Goal: Information Seeking & Learning: Learn about a topic

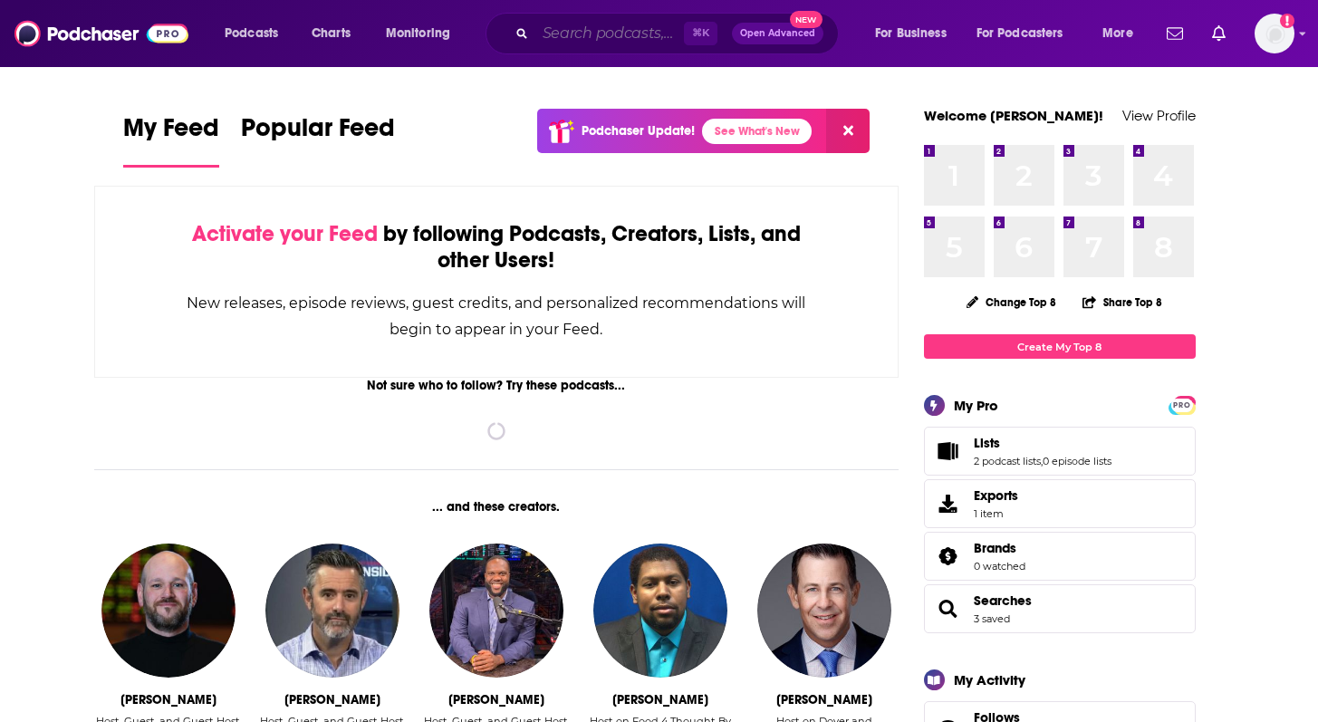
click at [545, 34] on input "Search podcasts, credits, & more..." at bounding box center [609, 33] width 149 height 29
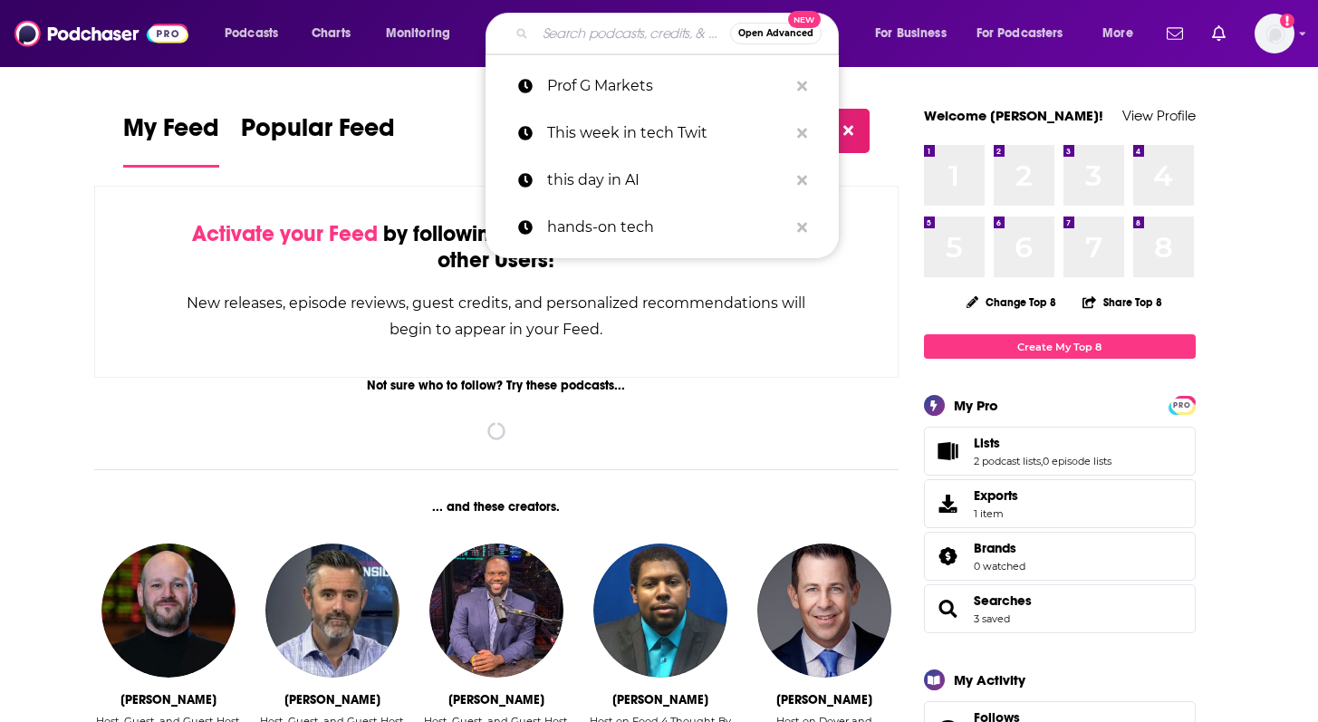
paste input "Software Engineering Radio"
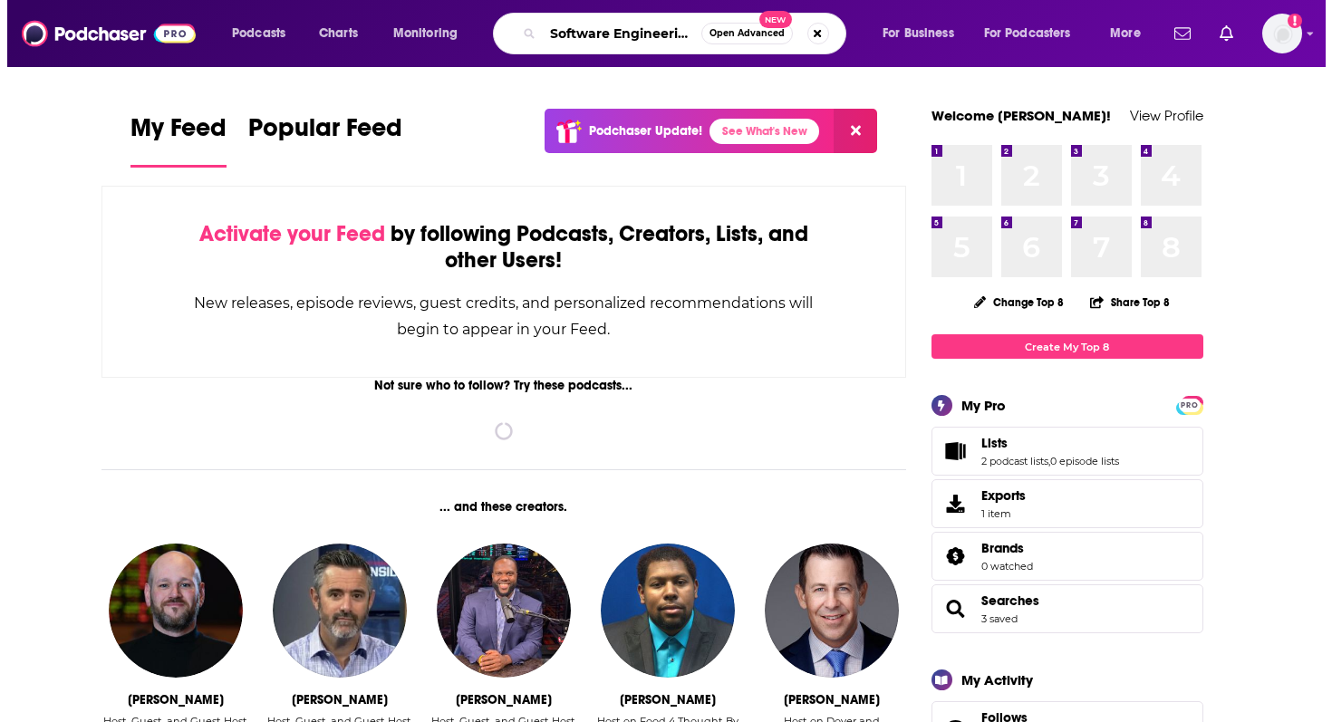
scroll to position [0, 44]
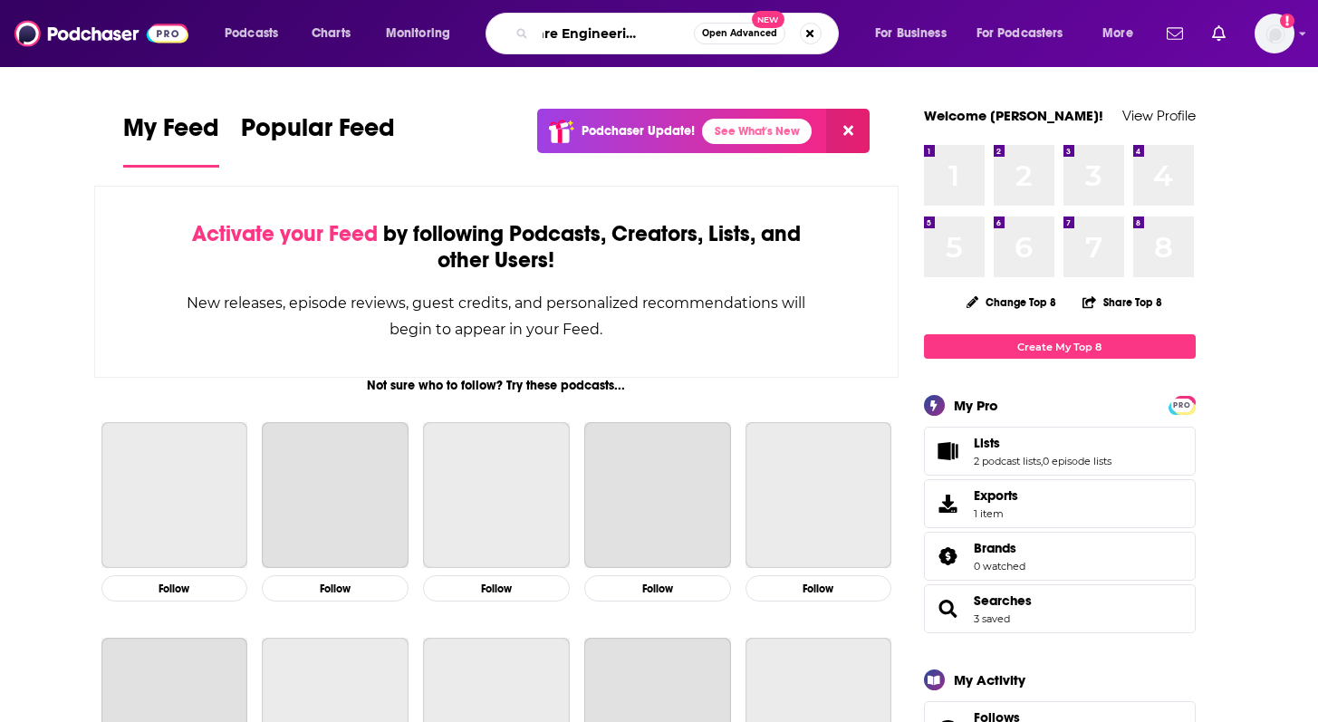
type input "Software Engineering Radio"
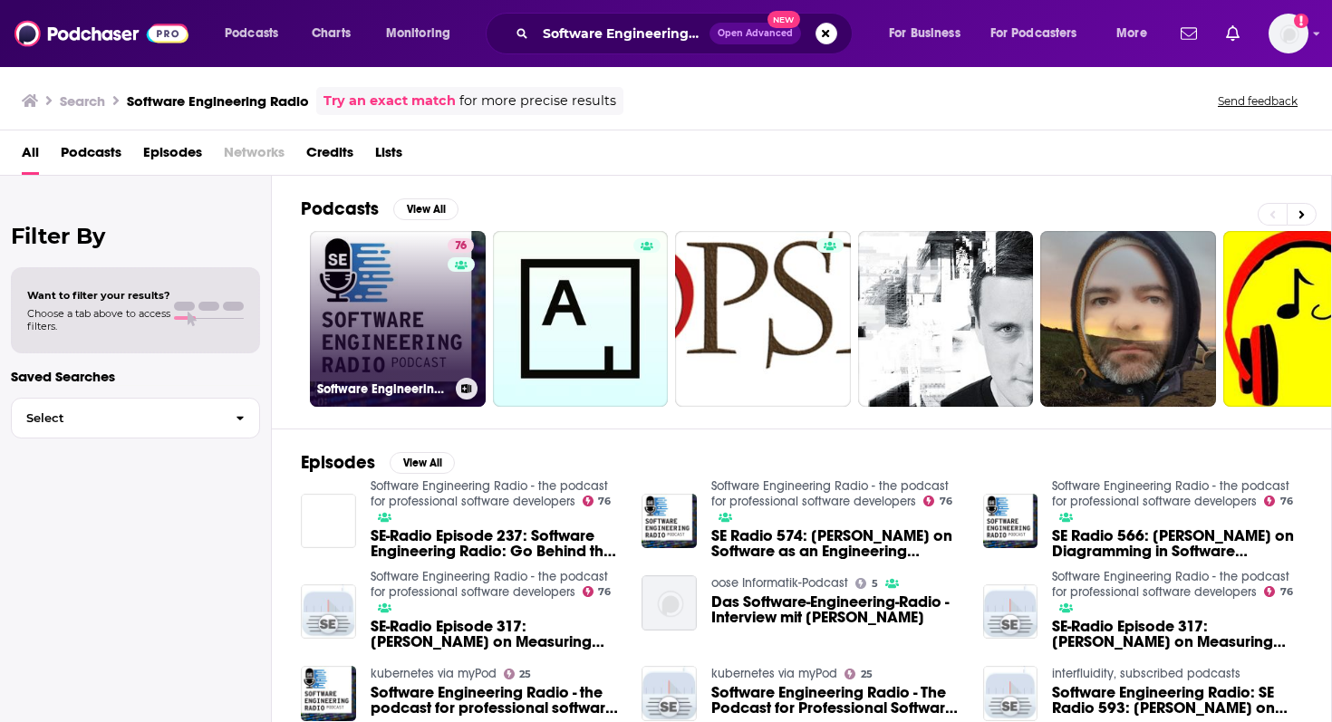
click at [383, 348] on link "76 Software Engineering Radio - the podcast for professional software developers" at bounding box center [398, 319] width 176 height 176
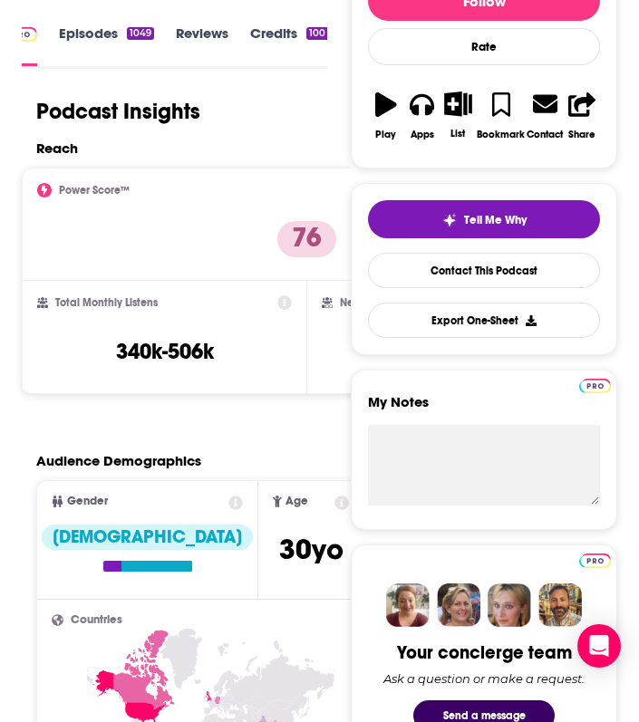
scroll to position [346, 0]
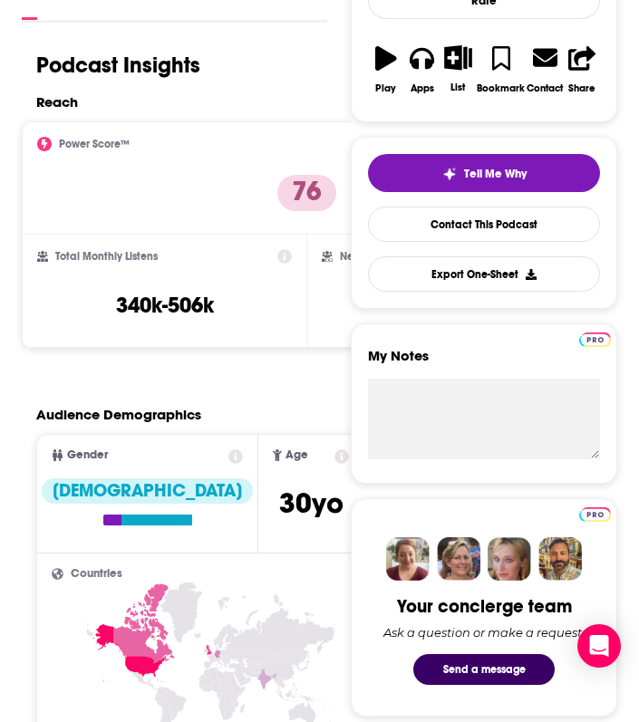
click at [302, 298] on div "Total Monthly Listens 340k-506k" at bounding box center [164, 291] width 284 height 113
click at [321, 300] on div "New Episode Listens 48k-72k" at bounding box center [448, 291] width 284 height 113
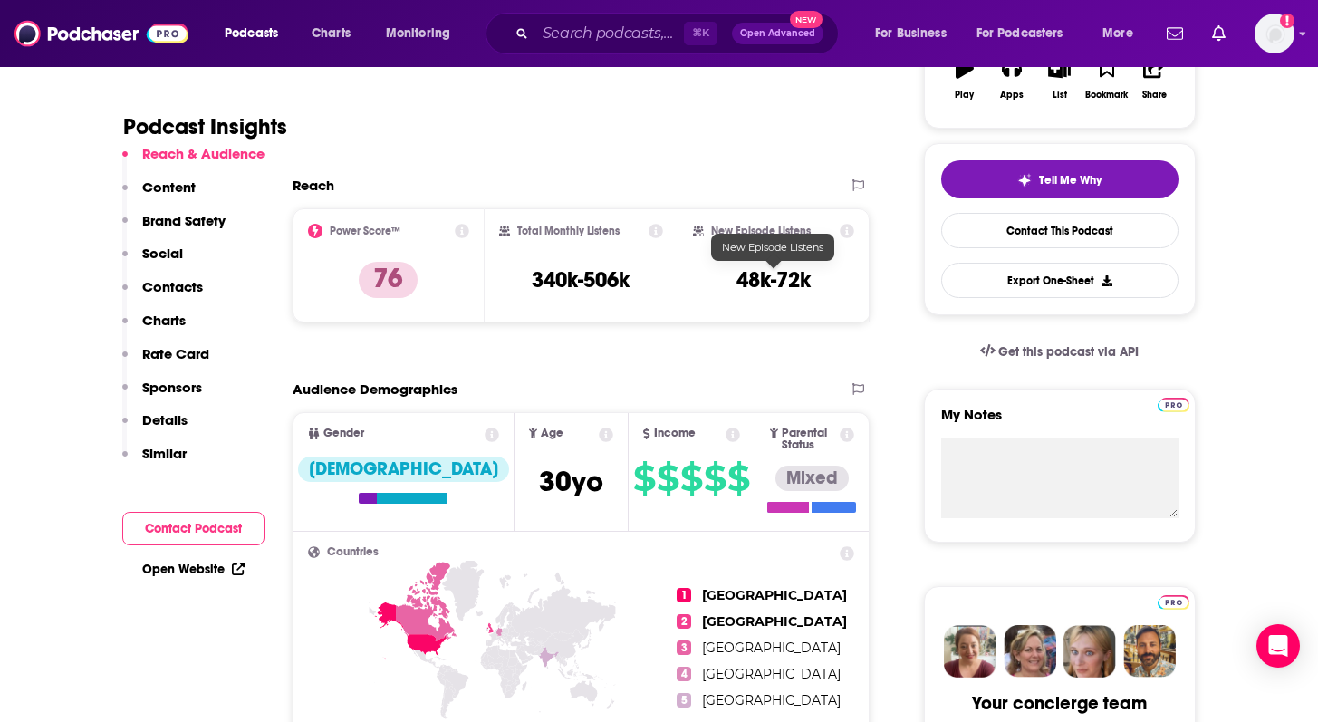
click at [791, 281] on h3 "48k-72k" at bounding box center [773, 279] width 74 height 27
copy div "48k-72k Export One-Sheet"
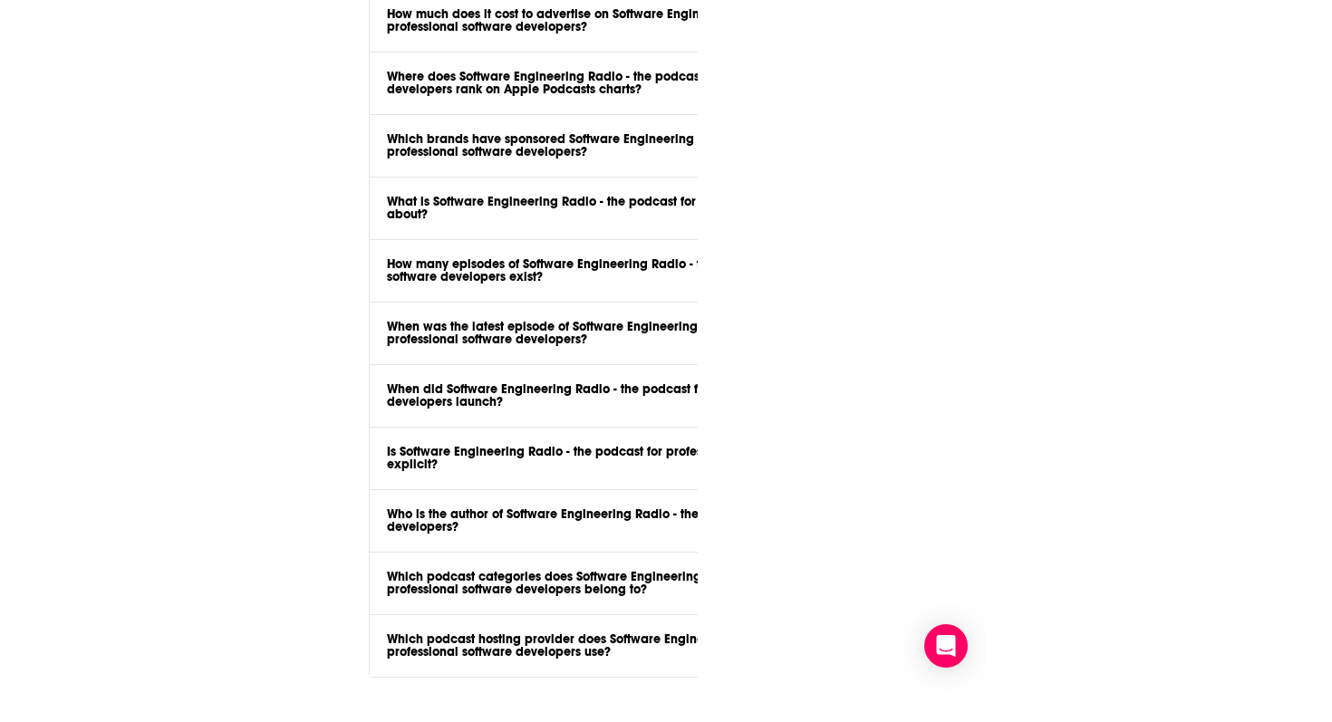
scroll to position [0, 0]
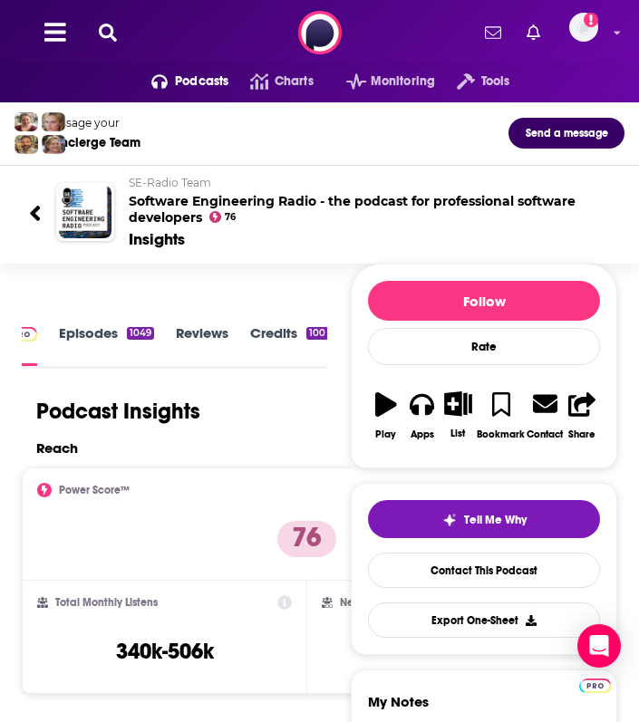
click at [122, 38] on div "Podcasts Charts Monitoring Tools For Business For Podcasters More Add a profile…" at bounding box center [319, 32] width 639 height 65
click at [115, 37] on icon at bounding box center [108, 33] width 18 height 18
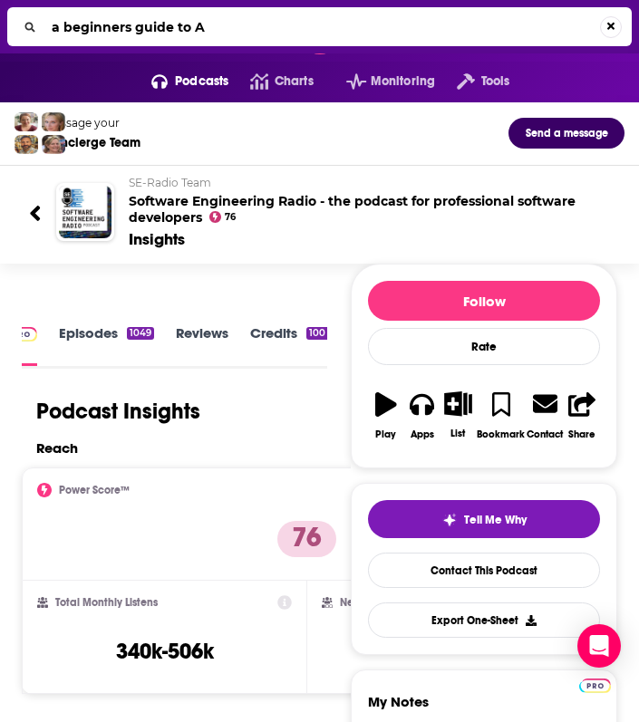
type input "a beginners guide to AI"
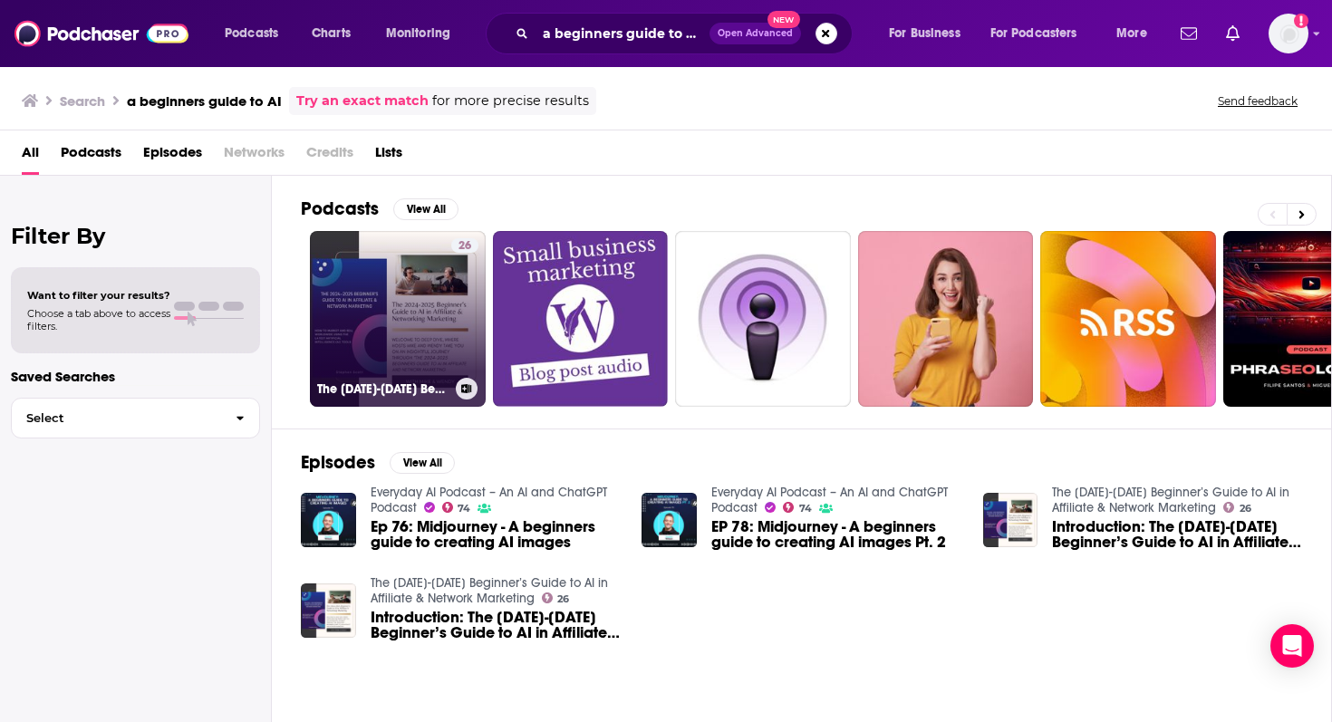
click at [393, 340] on link "26 The [DATE]-[DATE] Beginner’s Guide to AI in Affiliate & Network Marketing" at bounding box center [398, 319] width 176 height 176
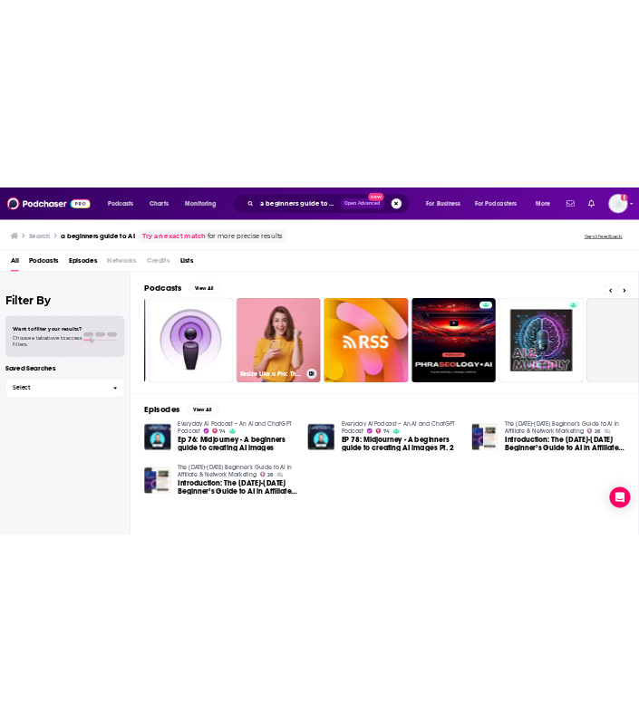
scroll to position [0, 370]
